Goal: Find specific page/section: Find specific page/section

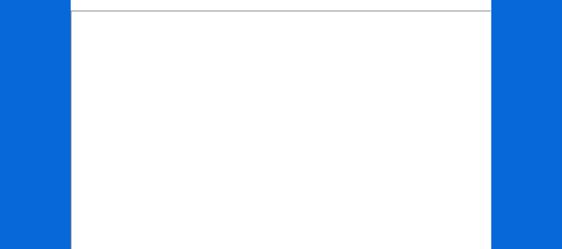
scroll to position [170, 0]
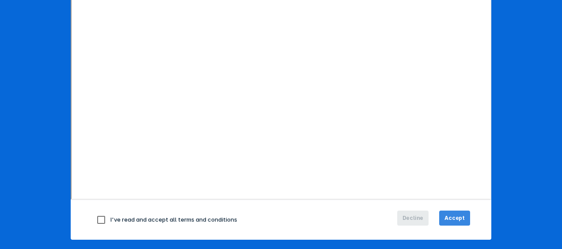
click at [460, 216] on span "Accept" at bounding box center [454, 218] width 20 height 8
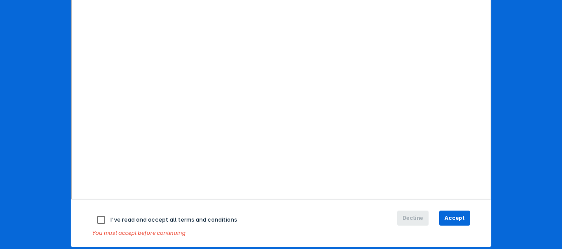
click at [96, 217] on input "checkbox" at bounding box center [101, 220] width 19 height 19
checkbox input "true"
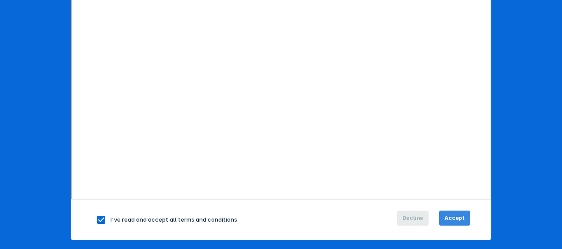
click at [448, 214] on span "Accept" at bounding box center [454, 218] width 20 height 8
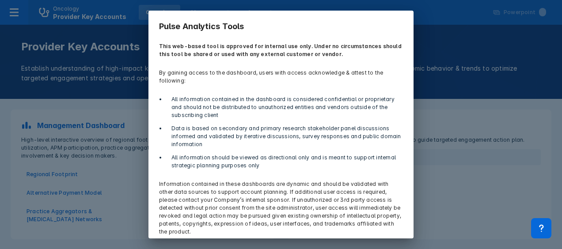
scroll to position [34, 0]
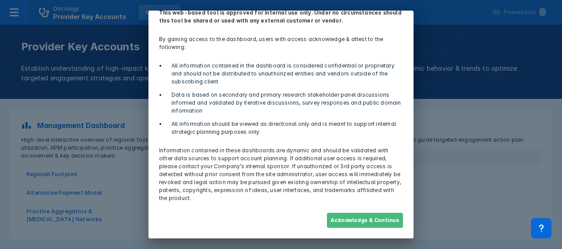
click at [356, 217] on button "Acknowledge & Continue" at bounding box center [365, 220] width 76 height 15
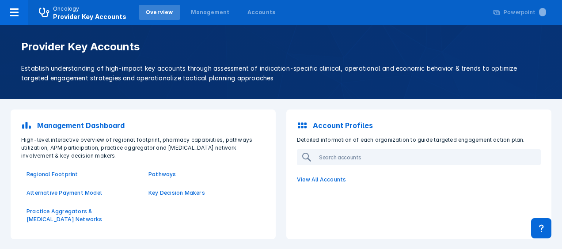
click at [81, 123] on p "Management Dashboard" at bounding box center [80, 125] width 87 height 11
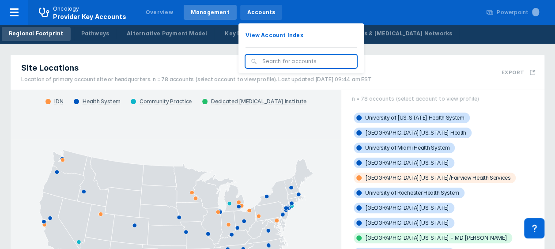
click at [256, 11] on div "Accounts" at bounding box center [261, 12] width 28 height 8
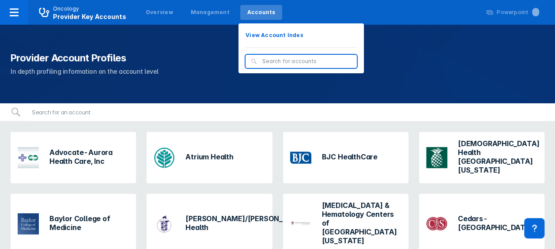
click at [269, 60] on input "search" at bounding box center [306, 61] width 89 height 8
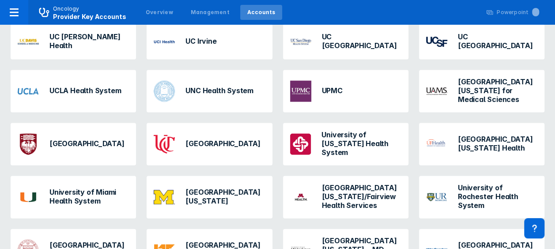
scroll to position [868, 0]
